Goal: Check status

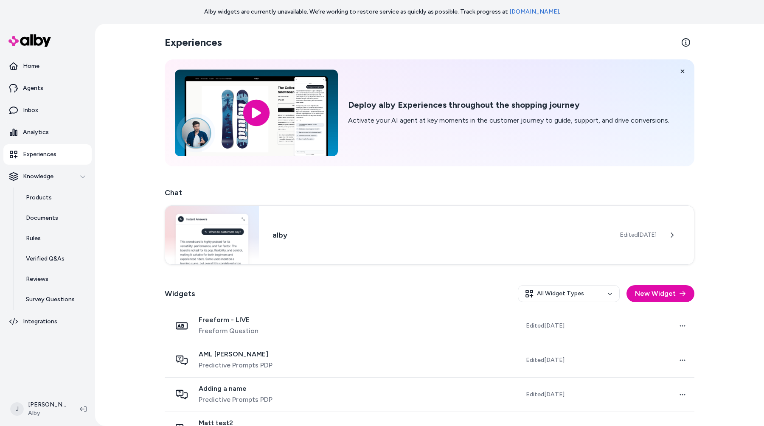
click at [121, 70] on div "Experiences Deploy alby Experiences throughout the shopping journey Activate yo…" at bounding box center [429, 225] width 669 height 402
click at [526, 14] on link "[DOMAIN_NAME]" at bounding box center [534, 11] width 50 height 7
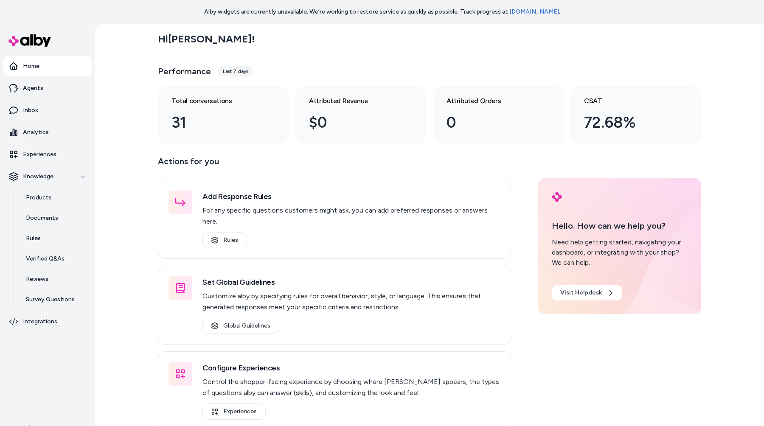
scroll to position [20, 0]
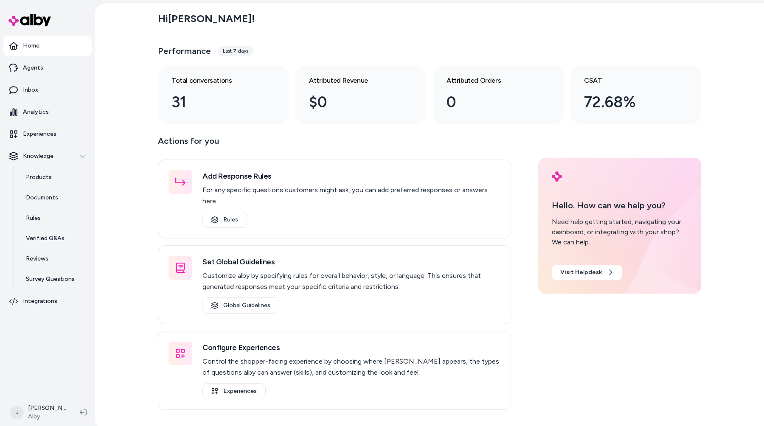
click at [580, 40] on div "Hi [PERSON_NAME] ! Performance Last 7 days Total conversations 31 Attributed Re…" at bounding box center [429, 65] width 543 height 117
